Goal: Navigation & Orientation: Find specific page/section

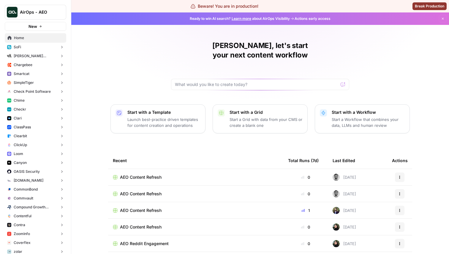
click at [47, 9] on span "AirOps - AEO" at bounding box center [38, 12] width 36 height 6
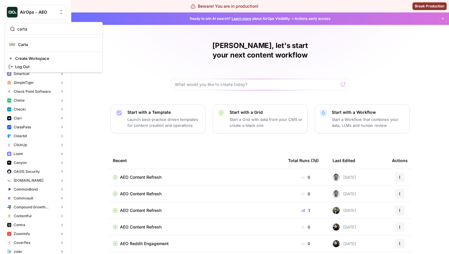
type input "carta"
click button "Carta" at bounding box center [53, 45] width 95 height 10
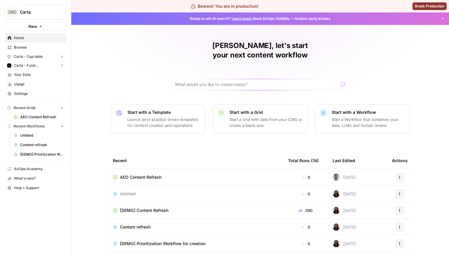
click at [43, 66] on span "Carta - Fund Administration" at bounding box center [36, 65] width 44 height 5
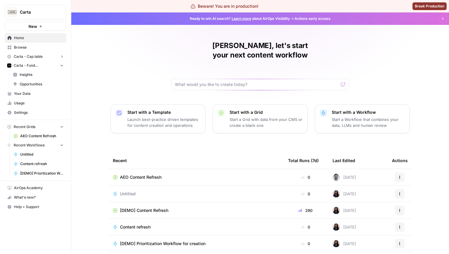
click at [35, 82] on span "Opportunities" at bounding box center [42, 84] width 44 height 5
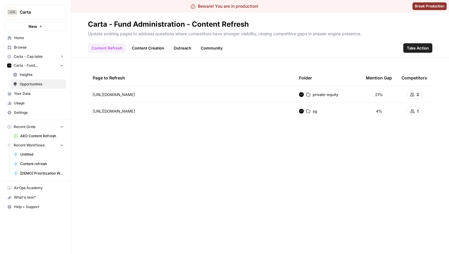
click at [152, 50] on link "Content Creation" at bounding box center [147, 48] width 39 height 10
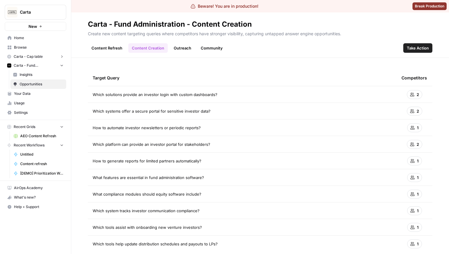
click at [113, 46] on link "Content Refresh" at bounding box center [107, 48] width 38 height 10
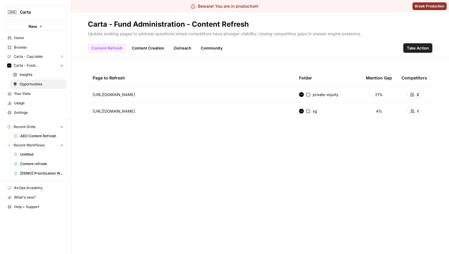
click at [185, 48] on link "Outreach" at bounding box center [182, 48] width 25 height 10
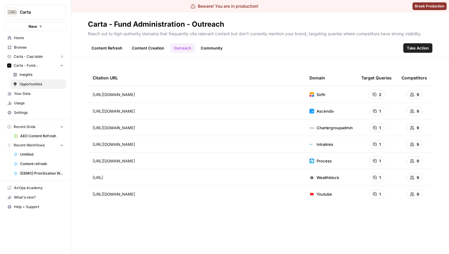
click at [120, 50] on link "Content Refresh" at bounding box center [107, 48] width 38 height 10
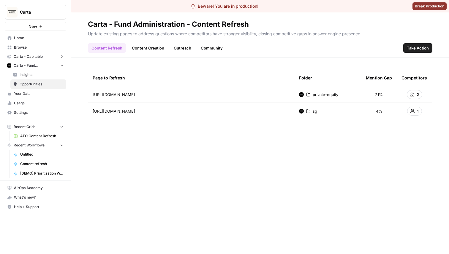
click at [151, 49] on link "Content Creation" at bounding box center [147, 48] width 39 height 10
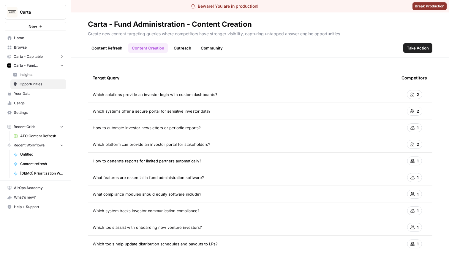
click at [192, 51] on link "Outreach" at bounding box center [182, 48] width 25 height 10
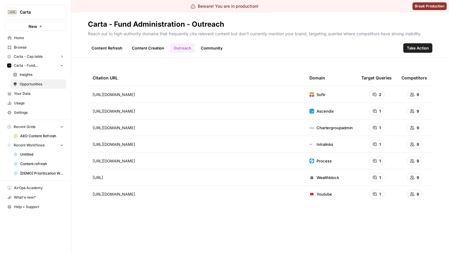
click at [101, 45] on link "Content Refresh" at bounding box center [107, 48] width 38 height 10
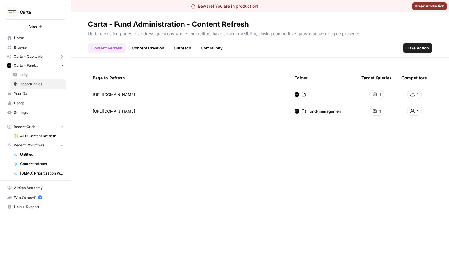
click at [58, 14] on icon "Workspace: Carta" at bounding box center [61, 12] width 6 height 6
click at [175, 148] on div "Page to Refresh Folder Target Queries Competitors https://carta.com/ 1 1 https:…" at bounding box center [260, 156] width 344 height 173
click at [36, 12] on span "Carta" at bounding box center [38, 12] width 36 height 6
type input "g"
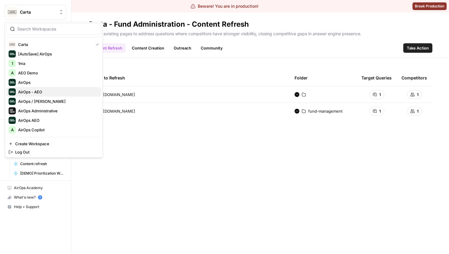
click at [61, 90] on span "AirOps - AEO" at bounding box center [57, 92] width 78 height 6
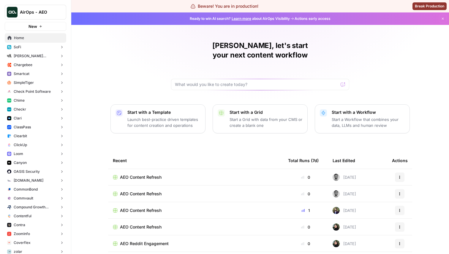
scroll to position [6, 0]
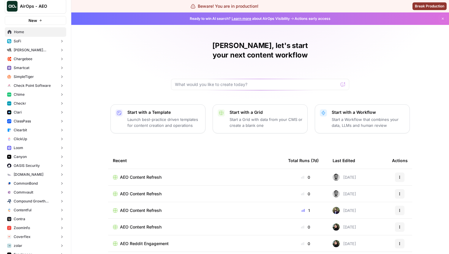
click at [31, 146] on button "Loom" at bounding box center [35, 148] width 61 height 9
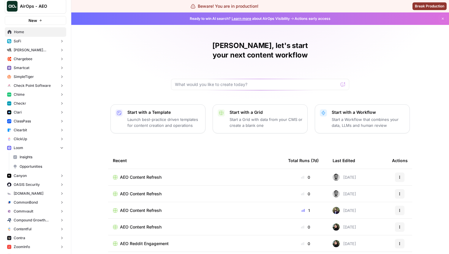
click at [33, 139] on button "ClickUp" at bounding box center [35, 139] width 61 height 9
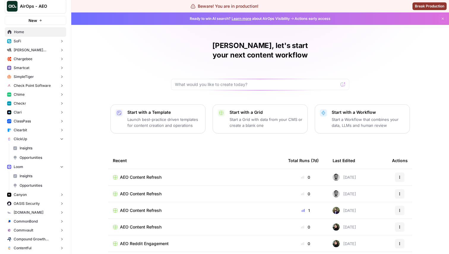
click at [36, 156] on span "Opportunities" at bounding box center [42, 157] width 44 height 5
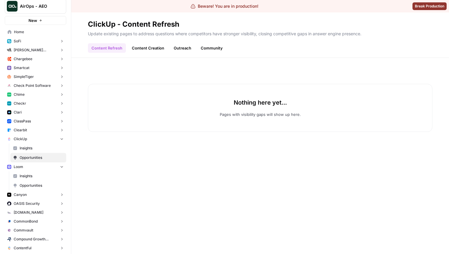
click at [154, 48] on link "Content Creation" at bounding box center [147, 48] width 39 height 10
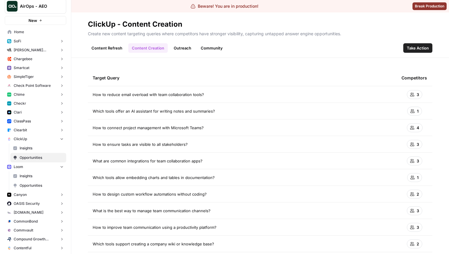
click at [45, 149] on span "Insights" at bounding box center [42, 148] width 44 height 5
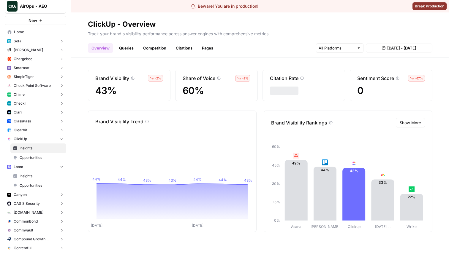
click at [128, 45] on link "Queries" at bounding box center [127, 48] width 22 height 10
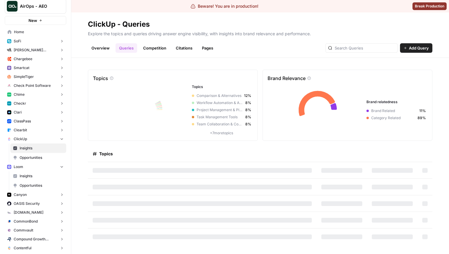
click at [146, 48] on link "Competition" at bounding box center [155, 48] width 30 height 10
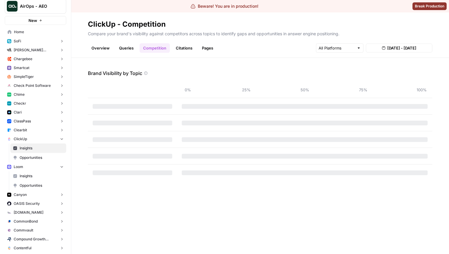
click at [35, 148] on span "Insights" at bounding box center [42, 148] width 44 height 5
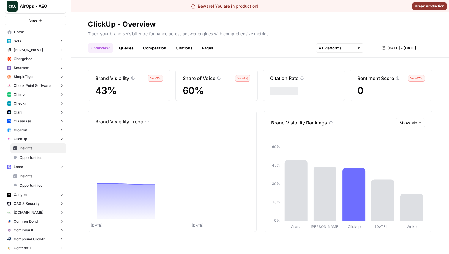
click at [35, 153] on div "Insights Opportunities" at bounding box center [37, 153] width 57 height 19
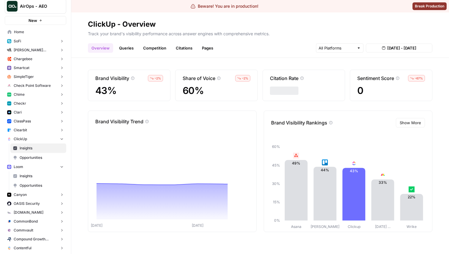
click at [35, 156] on span "Opportunities" at bounding box center [42, 157] width 44 height 5
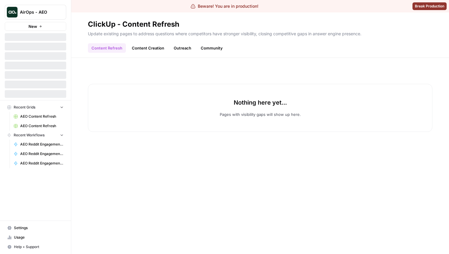
click at [156, 51] on link "Content Creation" at bounding box center [147, 48] width 39 height 10
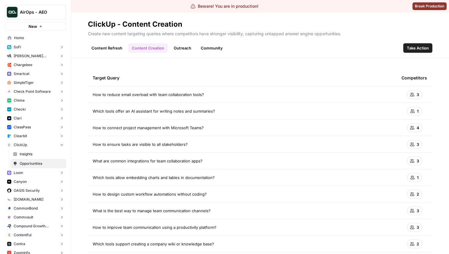
click at [113, 49] on link "Content Refresh" at bounding box center [107, 48] width 38 height 10
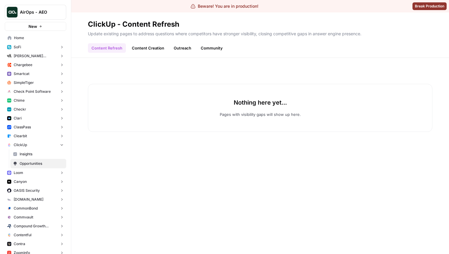
click at [148, 50] on link "Content Creation" at bounding box center [147, 48] width 39 height 10
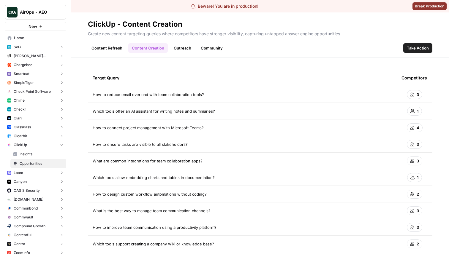
click at [183, 49] on link "Outreach" at bounding box center [182, 48] width 25 height 10
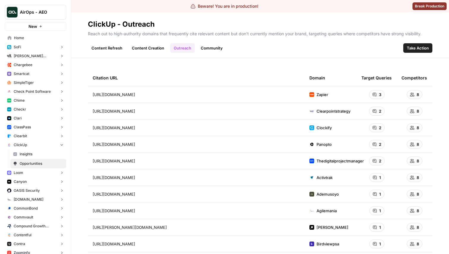
click at [156, 47] on link "Content Creation" at bounding box center [147, 48] width 39 height 10
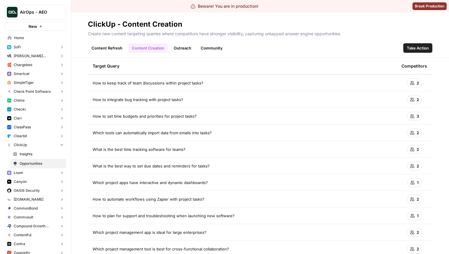
scroll to position [926, 0]
